Goal: Check status: Check status

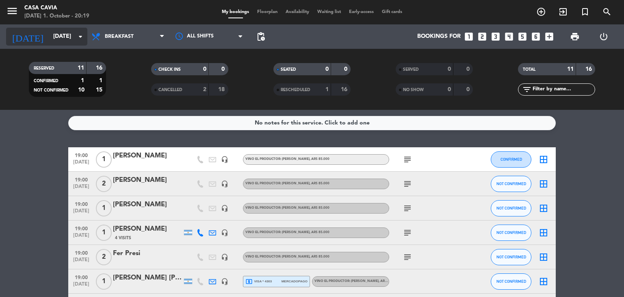
click at [62, 39] on input "[DATE]" at bounding box center [87, 36] width 77 height 15
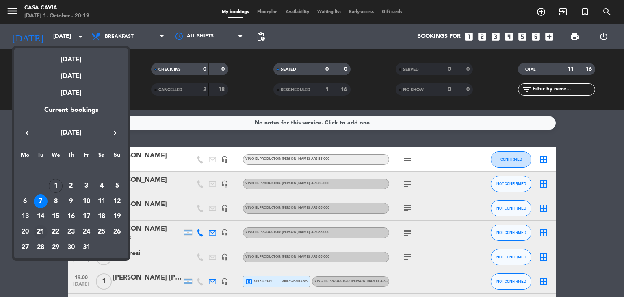
click at [41, 229] on div "21" at bounding box center [41, 232] width 14 height 14
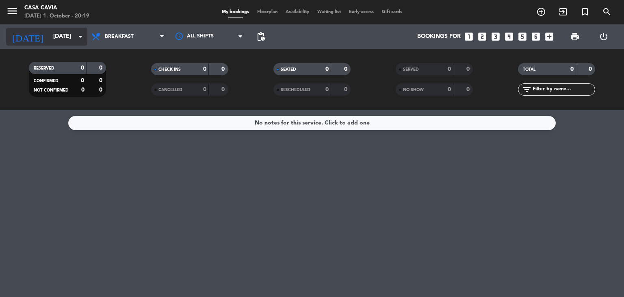
click at [55, 41] on input "[DATE]" at bounding box center [87, 36] width 77 height 15
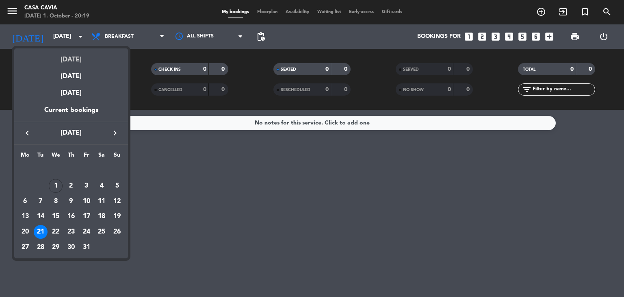
click at [67, 61] on div "[DATE]" at bounding box center [71, 56] width 114 height 17
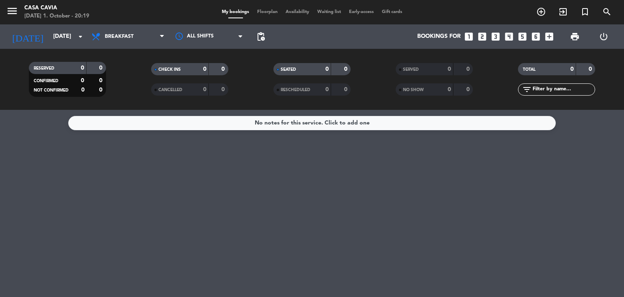
type input "[DATE]"
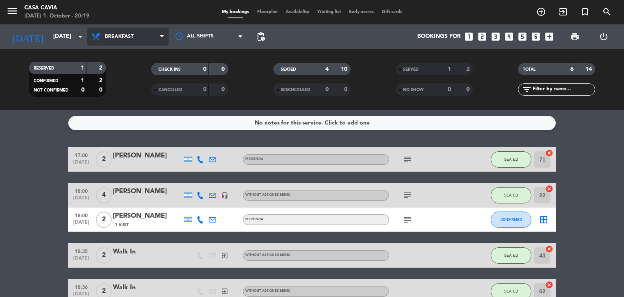
click at [127, 28] on span "Breakfast" at bounding box center [127, 37] width 81 height 18
click at [137, 123] on ng-component "menu Casa Cavia [DATE] 1. October - 20:19 My bookings Floorplan Availability Wa…" at bounding box center [312, 148] width 624 height 297
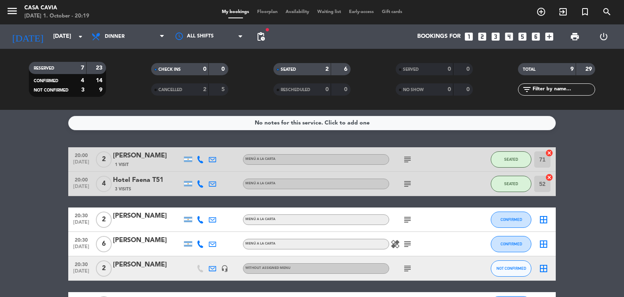
click at [408, 183] on icon "subject" at bounding box center [408, 184] width 10 height 10
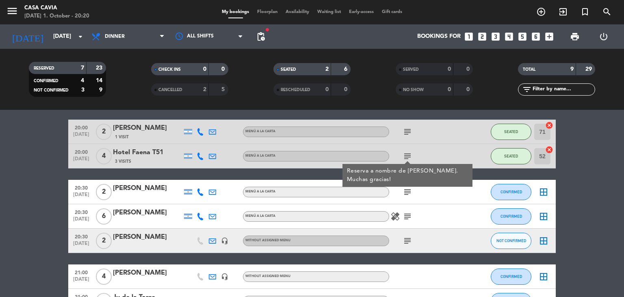
scroll to position [41, 0]
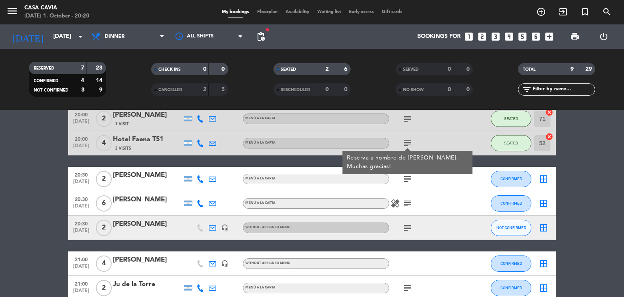
click at [577, 151] on bookings-row "20:00 [DATE] 2 [PERSON_NAME] 1 Visit Menú a la carta subject SEATED 71 cancel 2…" at bounding box center [312, 227] width 624 height 242
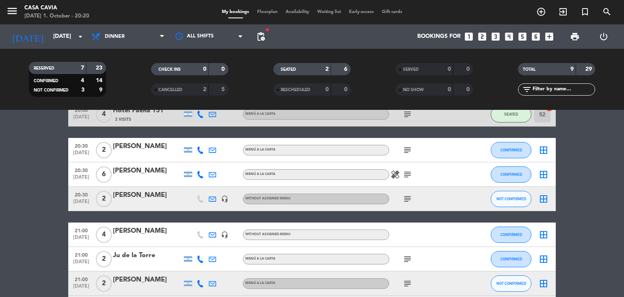
scroll to position [81, 0]
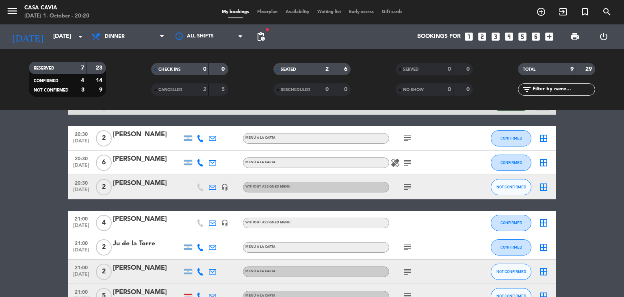
click at [405, 141] on icon "subject" at bounding box center [408, 138] width 10 height 10
click at [408, 161] on icon "subject" at bounding box center [408, 163] width 10 height 10
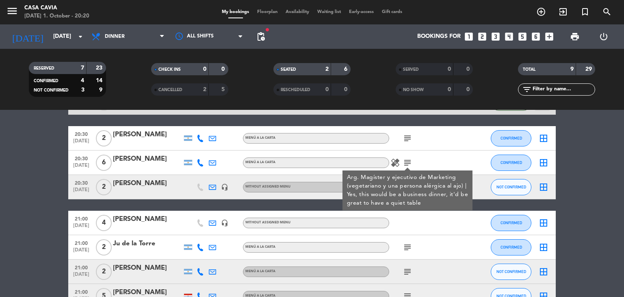
click at [576, 155] on bookings-row "20:00 [DATE] 2 [PERSON_NAME] 1 Visit Menú a la carta subject SEATED 71 cancel 2…" at bounding box center [312, 187] width 624 height 242
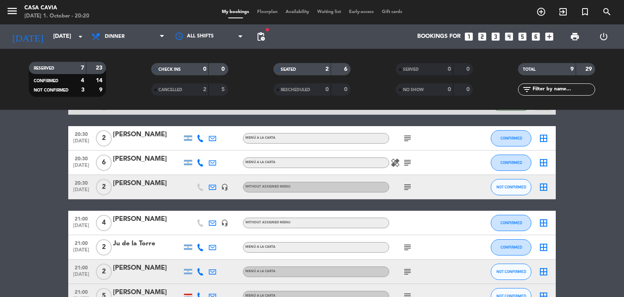
click at [403, 184] on icon "subject" at bounding box center [408, 187] width 10 height 10
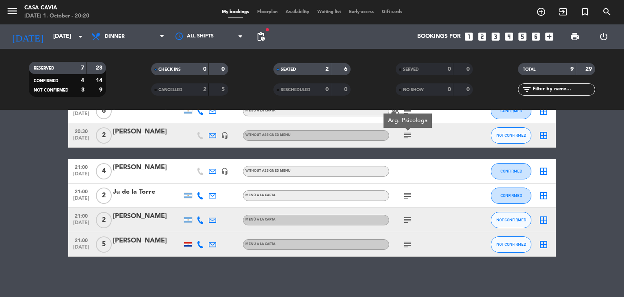
scroll to position [133, 0]
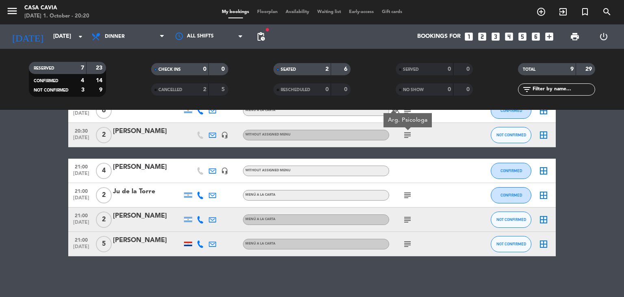
click at [409, 197] on icon "subject" at bounding box center [408, 195] width 10 height 10
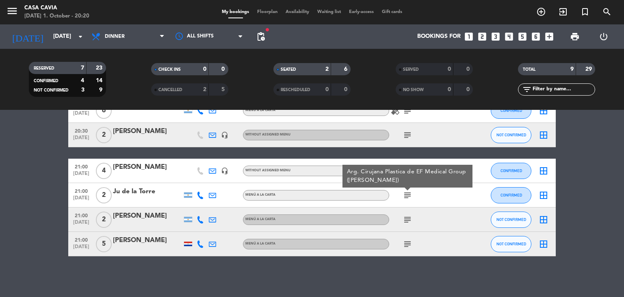
click at [407, 221] on icon "subject" at bounding box center [408, 220] width 10 height 10
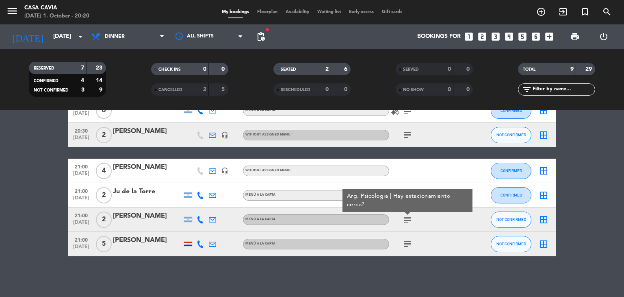
click at [406, 243] on icon "subject" at bounding box center [408, 244] width 10 height 10
